Goal: Communication & Community: Ask a question

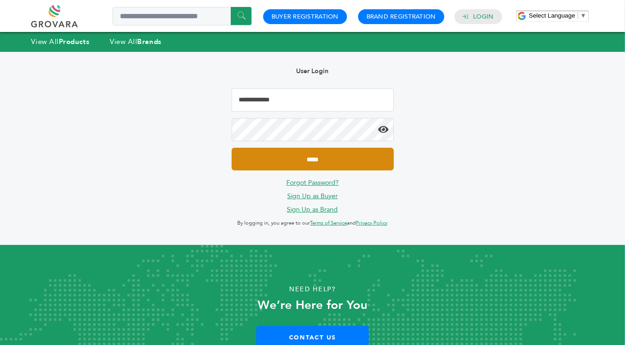
type input "**********"
click at [311, 156] on input "*****" at bounding box center [313, 159] width 162 height 23
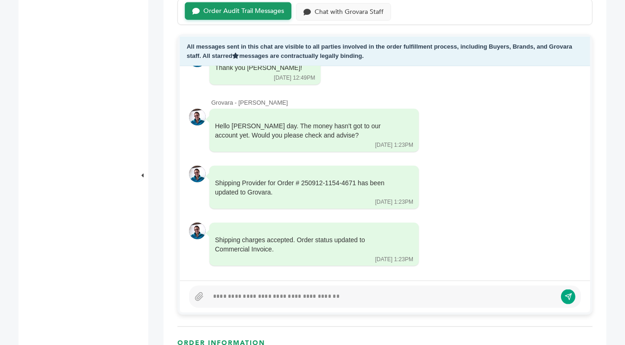
scroll to position [602, 0]
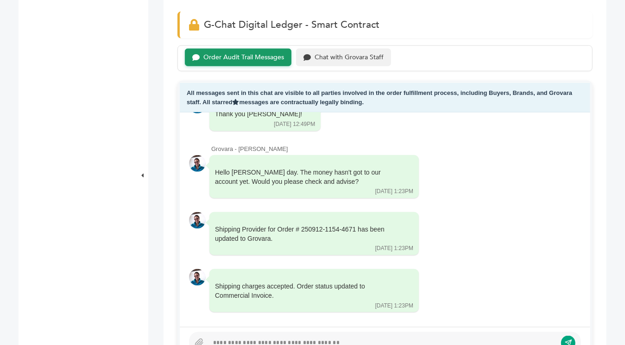
click at [347, 62] on div "Chat with Grovara Staff" at bounding box center [349, 58] width 69 height 8
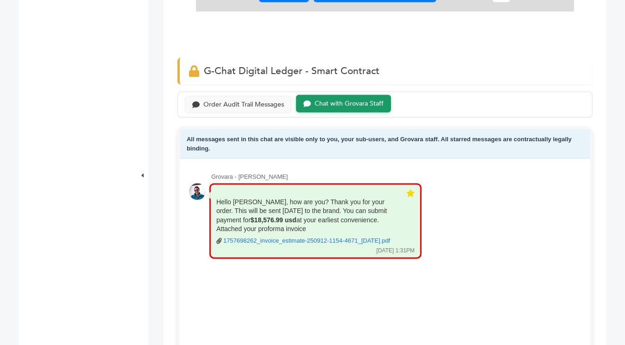
scroll to position [510, 0]
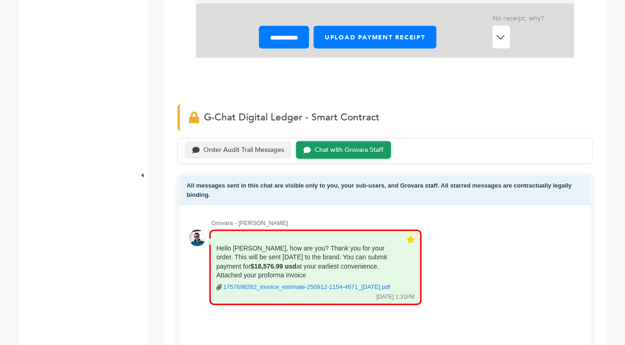
click at [263, 154] on div "Order Audit Trail Messages" at bounding box center [243, 150] width 81 height 8
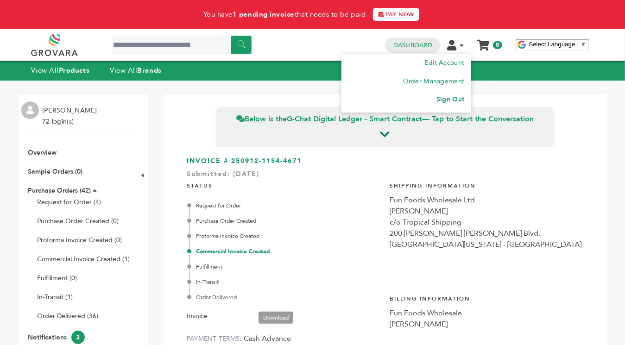
click at [456, 97] on link "Sign Out" at bounding box center [450, 99] width 28 height 9
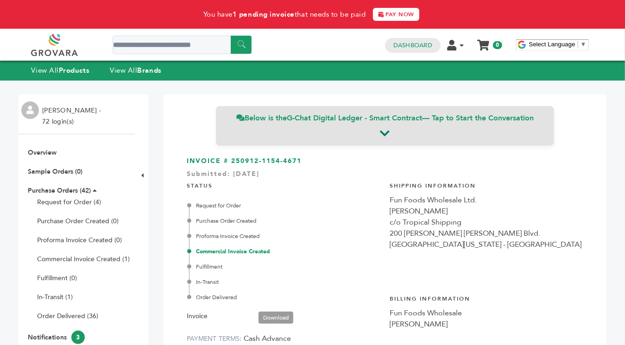
click at [380, 132] on icon at bounding box center [385, 133] width 10 height 11
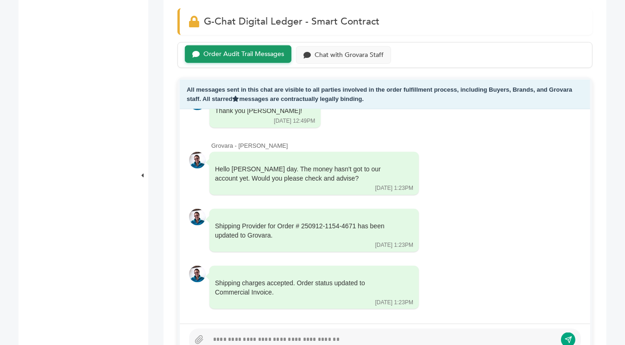
scroll to position [698, 0]
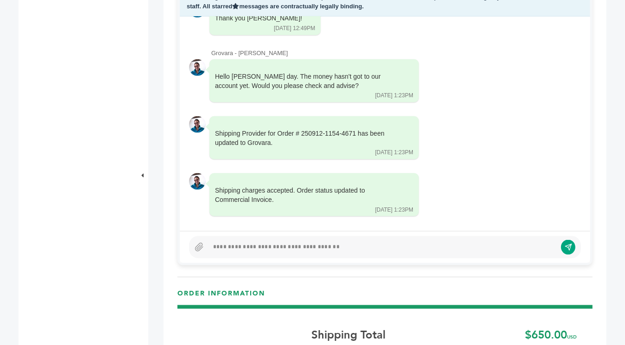
click at [244, 253] on div at bounding box center [382, 247] width 348 height 11
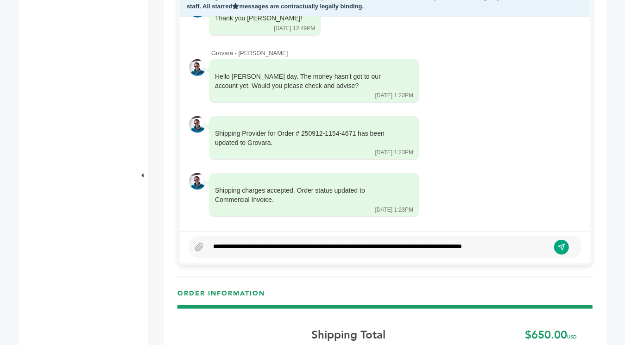
scroll to position [692, 0]
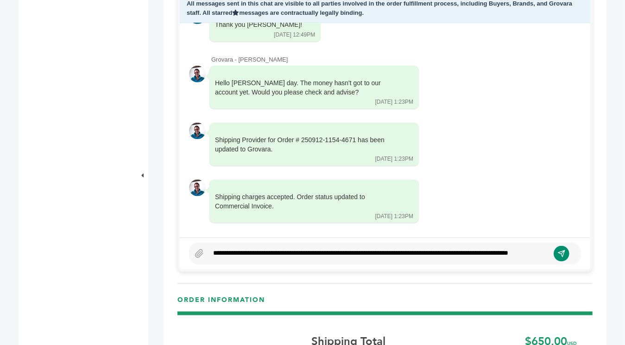
click at [555, 259] on button "submit" at bounding box center [562, 254] width 16 height 16
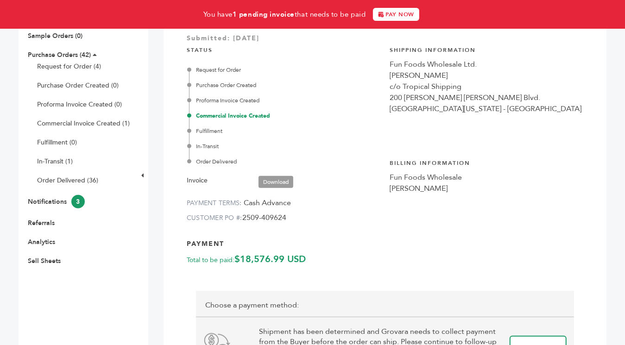
scroll to position [0, 0]
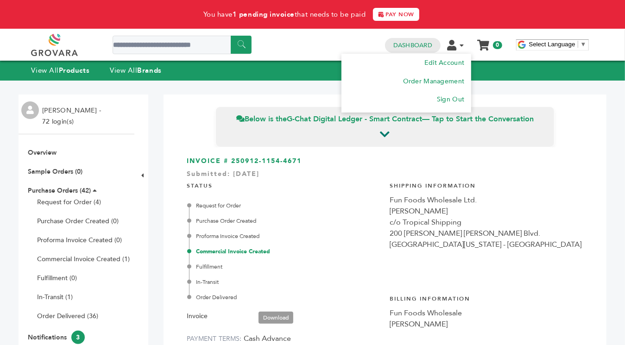
click at [460, 45] on icon at bounding box center [461, 45] width 4 height 6
click at [447, 97] on link "Sign Out" at bounding box center [450, 99] width 28 height 9
